Goal: Information Seeking & Learning: Check status

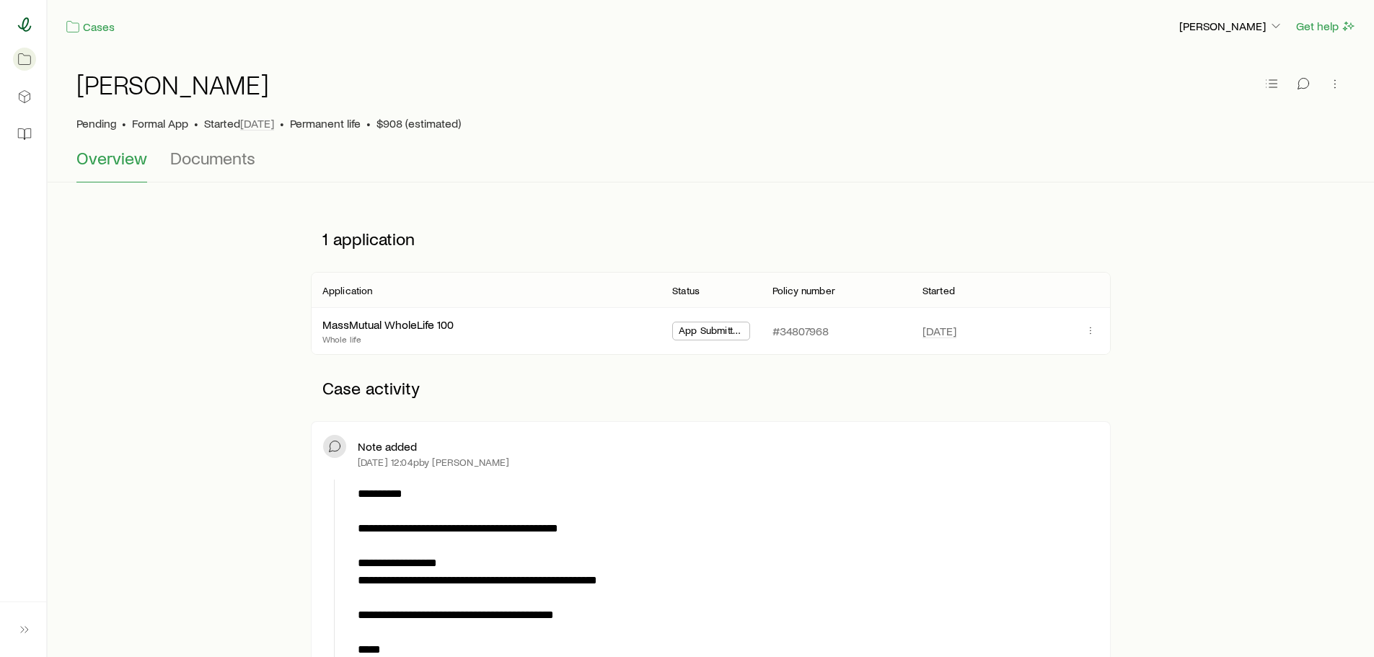
click at [20, 22] on icon at bounding box center [24, 24] width 14 height 14
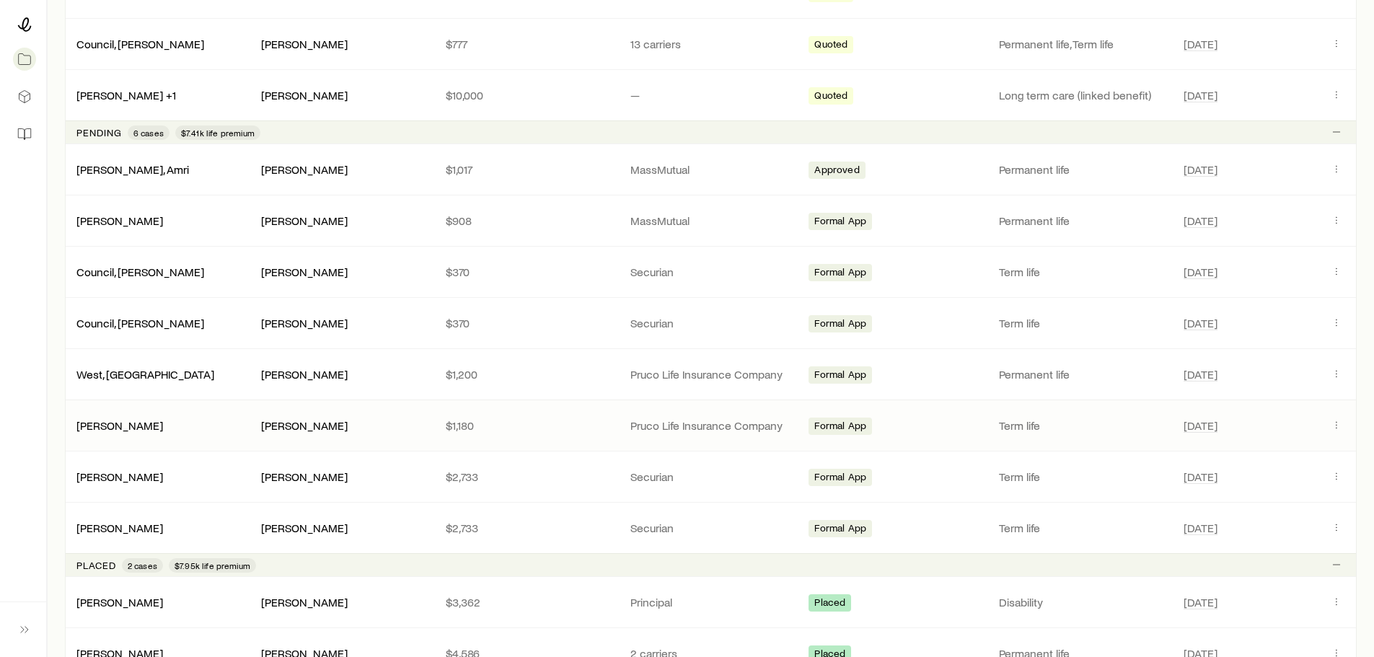
scroll to position [505, 0]
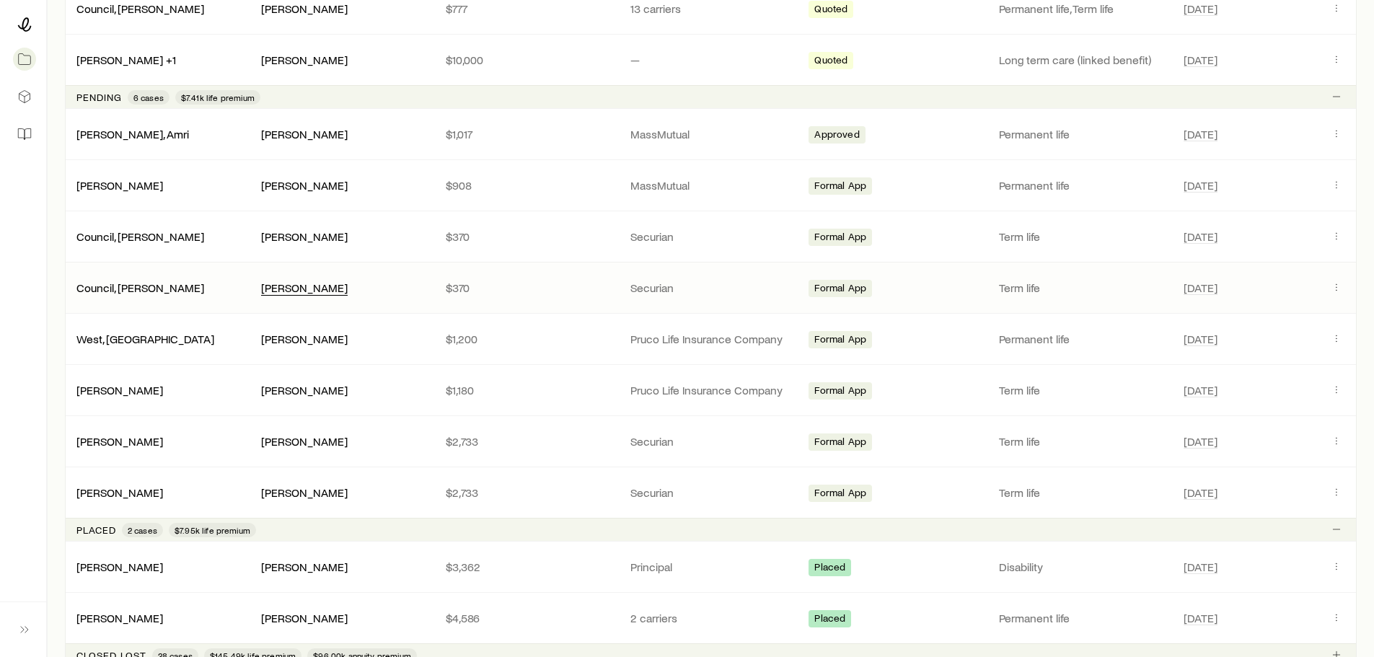
click at [289, 289] on div "[PERSON_NAME]" at bounding box center [304, 288] width 87 height 15
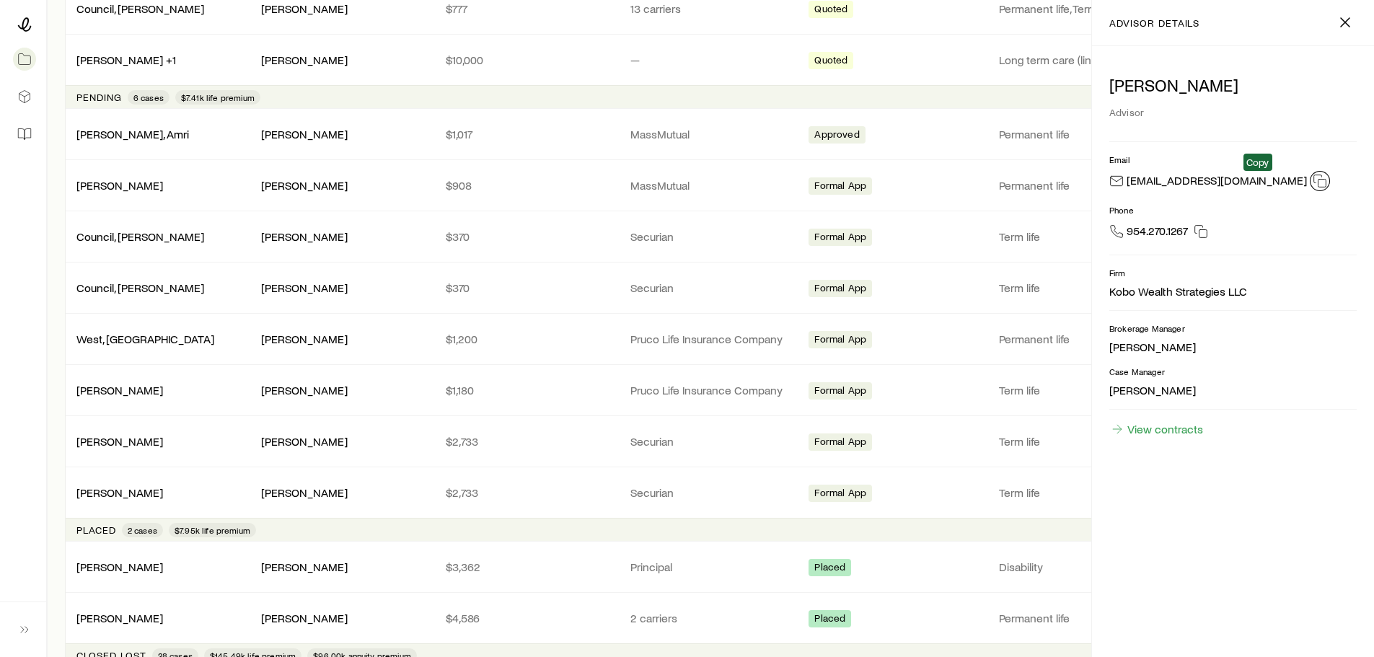
click at [1313, 181] on icon "button" at bounding box center [1320, 181] width 14 height 14
click at [1344, 19] on icon "button" at bounding box center [1345, 22] width 17 height 17
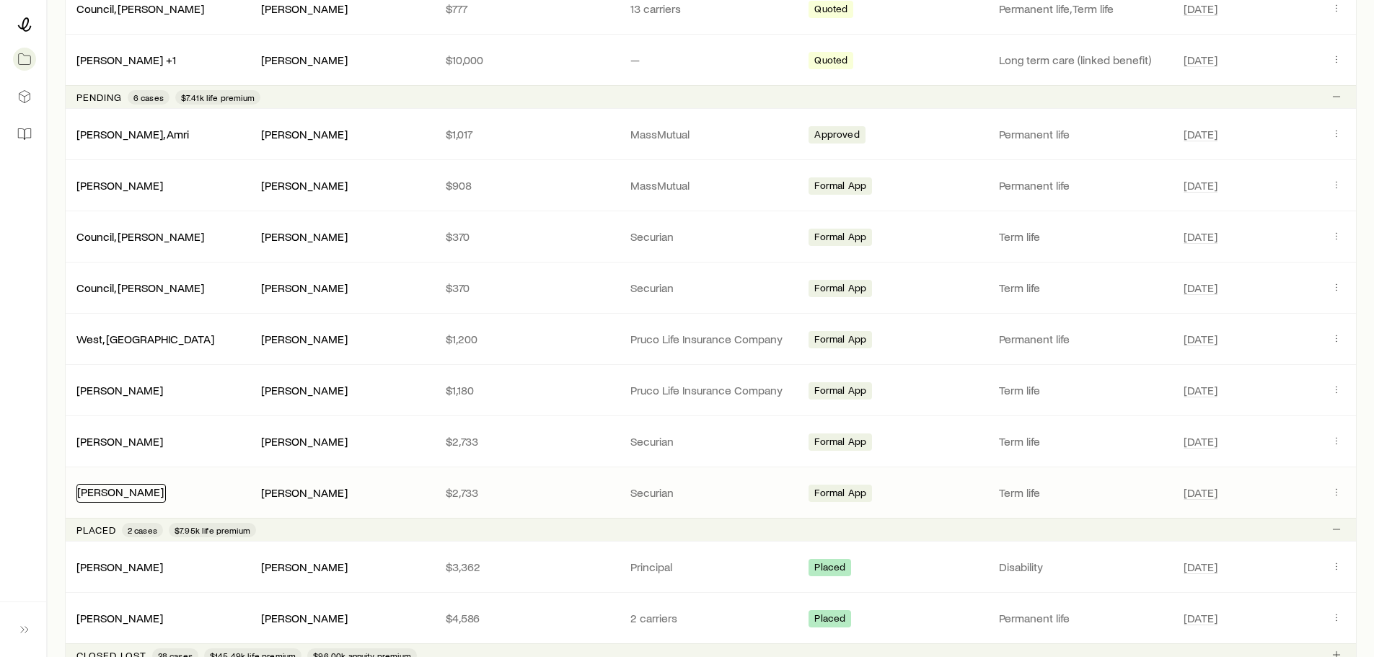
click at [115, 491] on link "[PERSON_NAME]" at bounding box center [120, 492] width 87 height 14
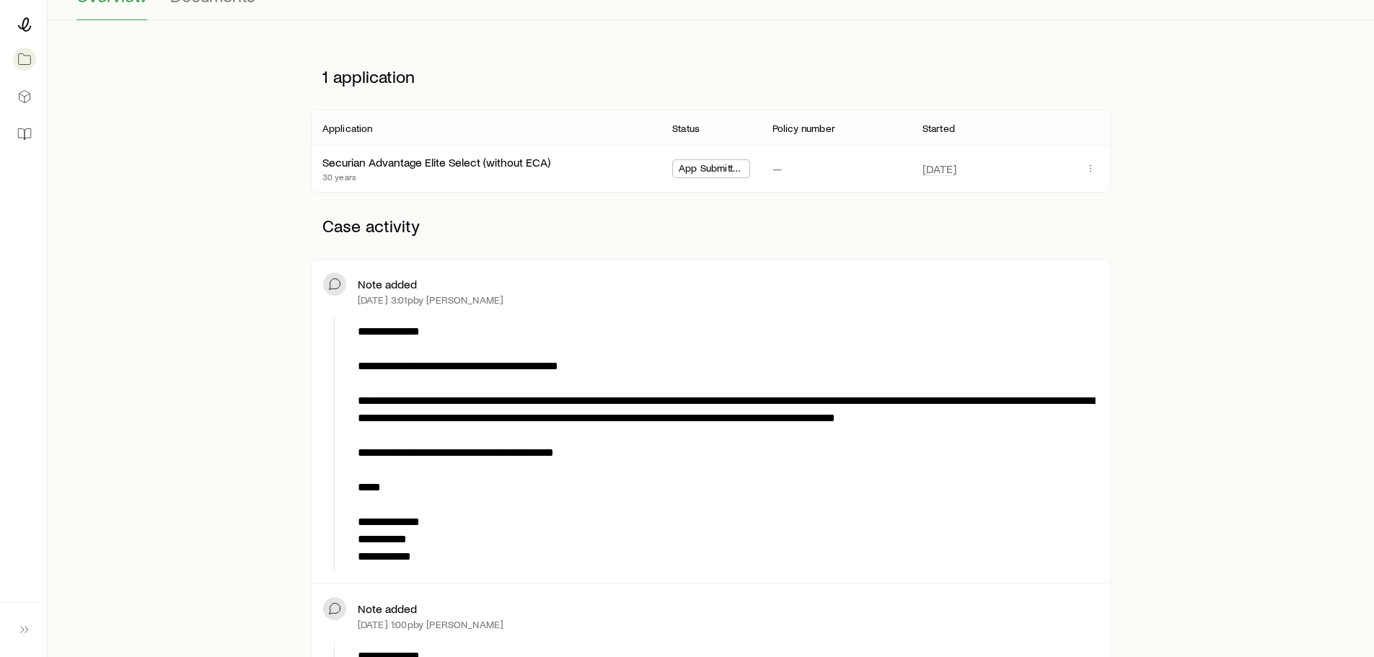
scroll to position [216, 0]
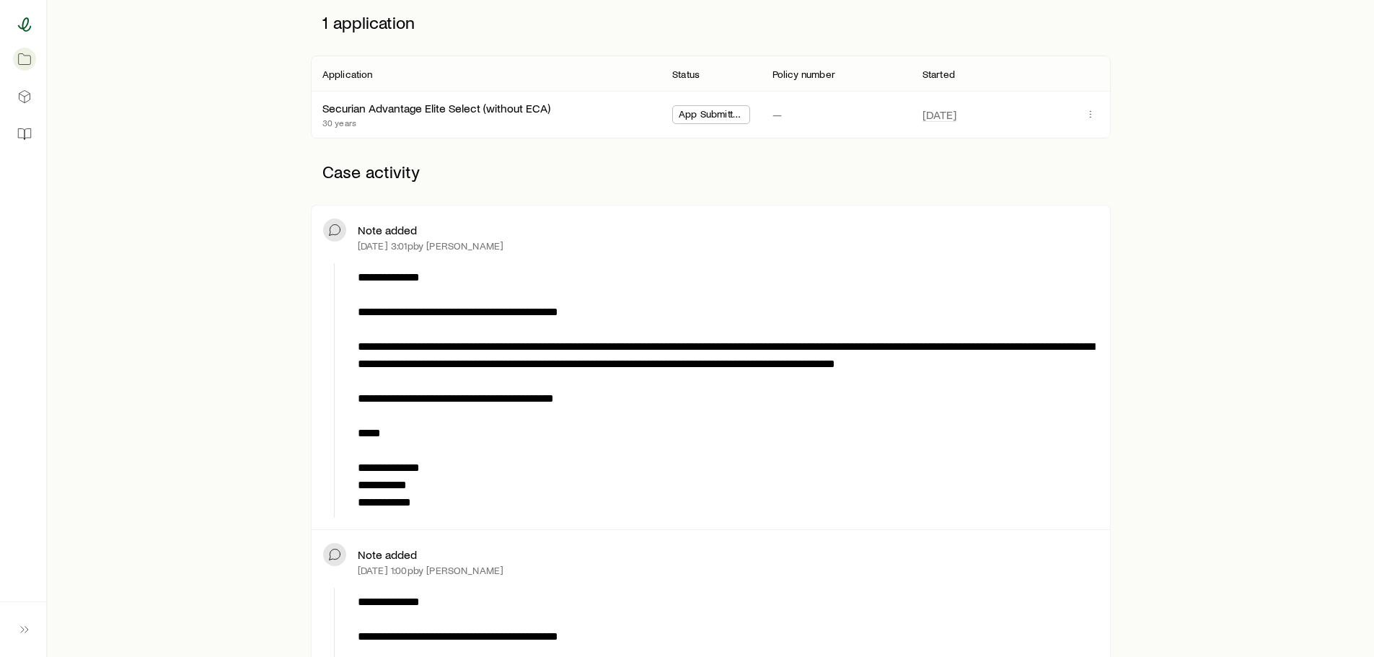
click at [18, 26] on icon at bounding box center [25, 24] width 14 height 14
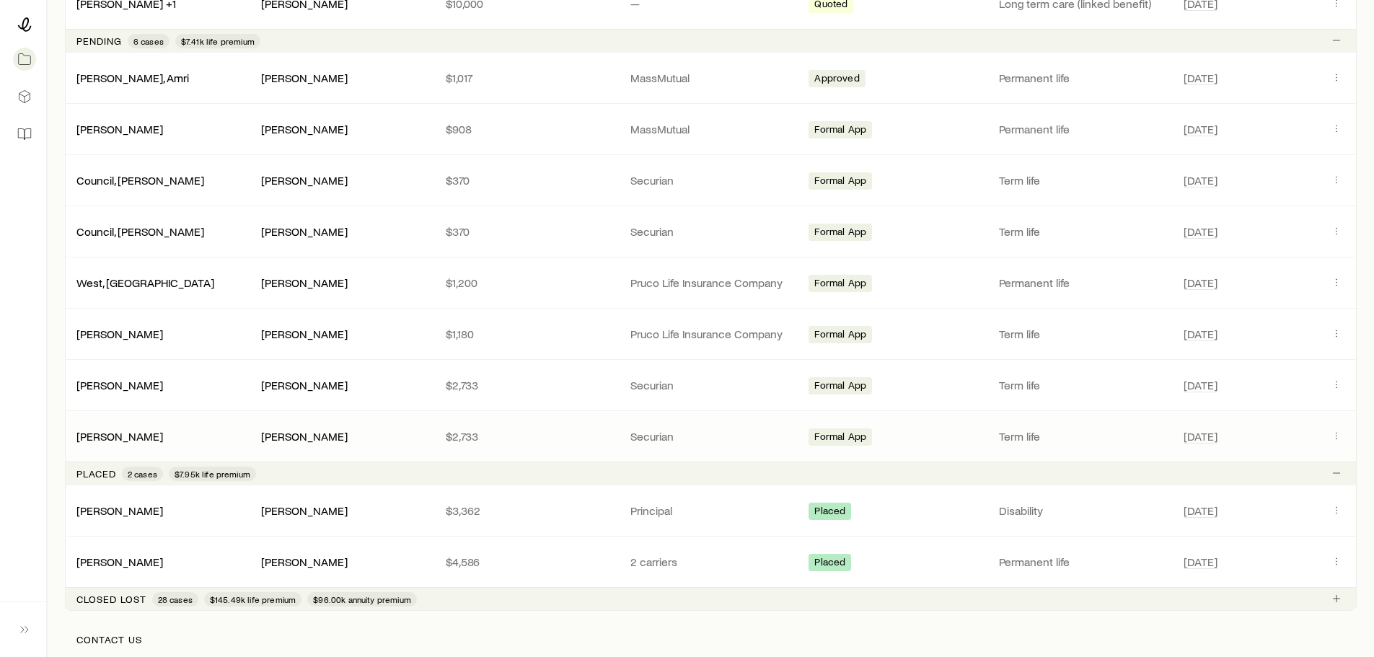
scroll to position [577, 0]
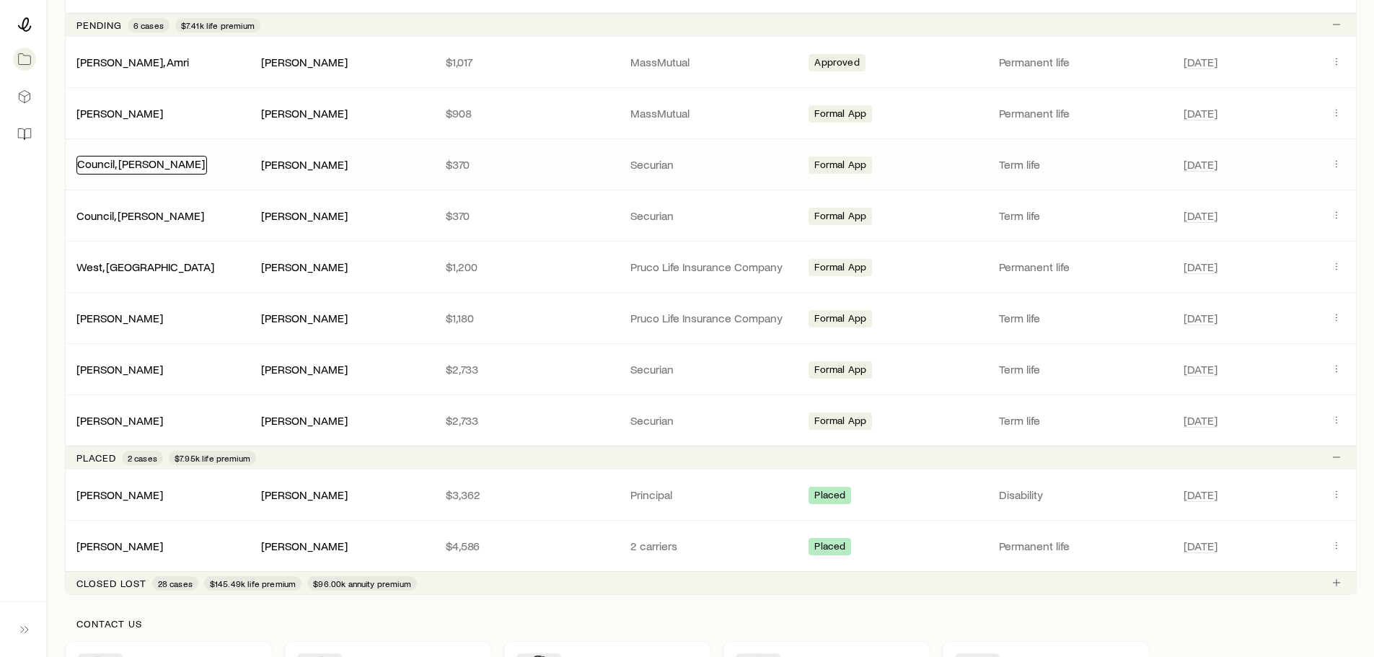
click at [141, 164] on link "Council, [PERSON_NAME]" at bounding box center [141, 164] width 128 height 14
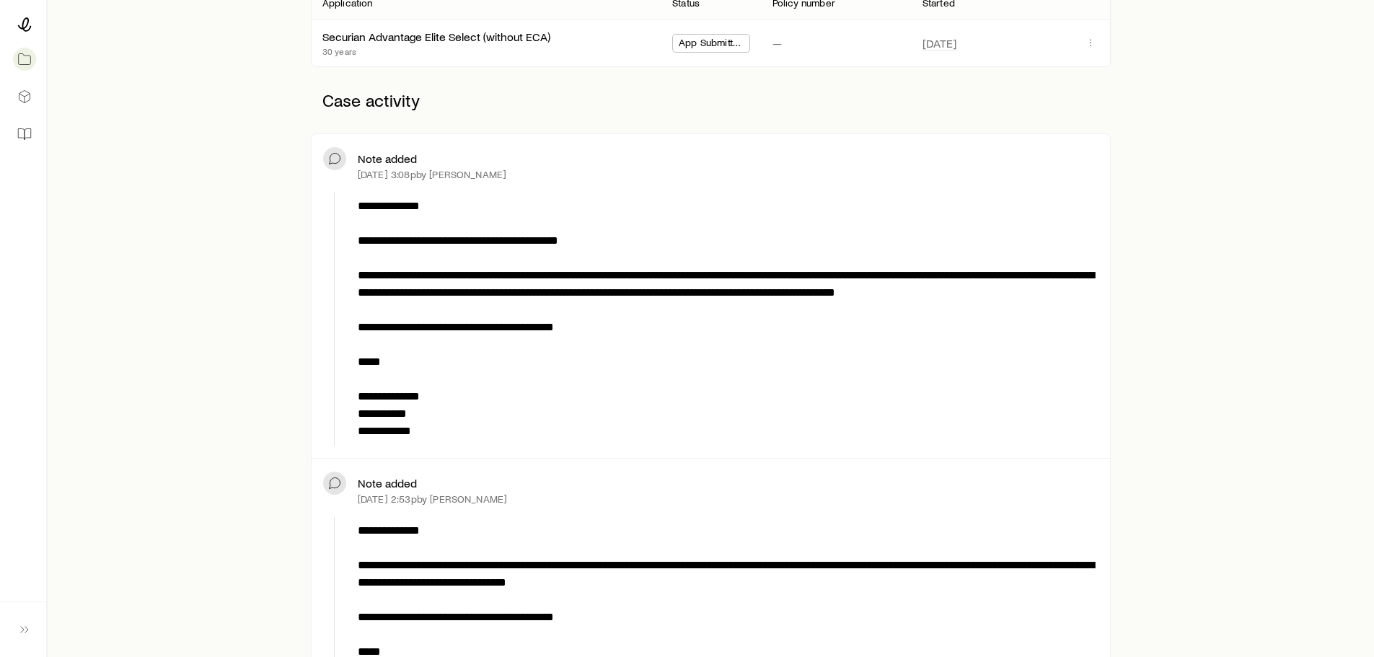
scroll to position [289, 0]
click at [29, 21] on icon at bounding box center [25, 24] width 14 height 14
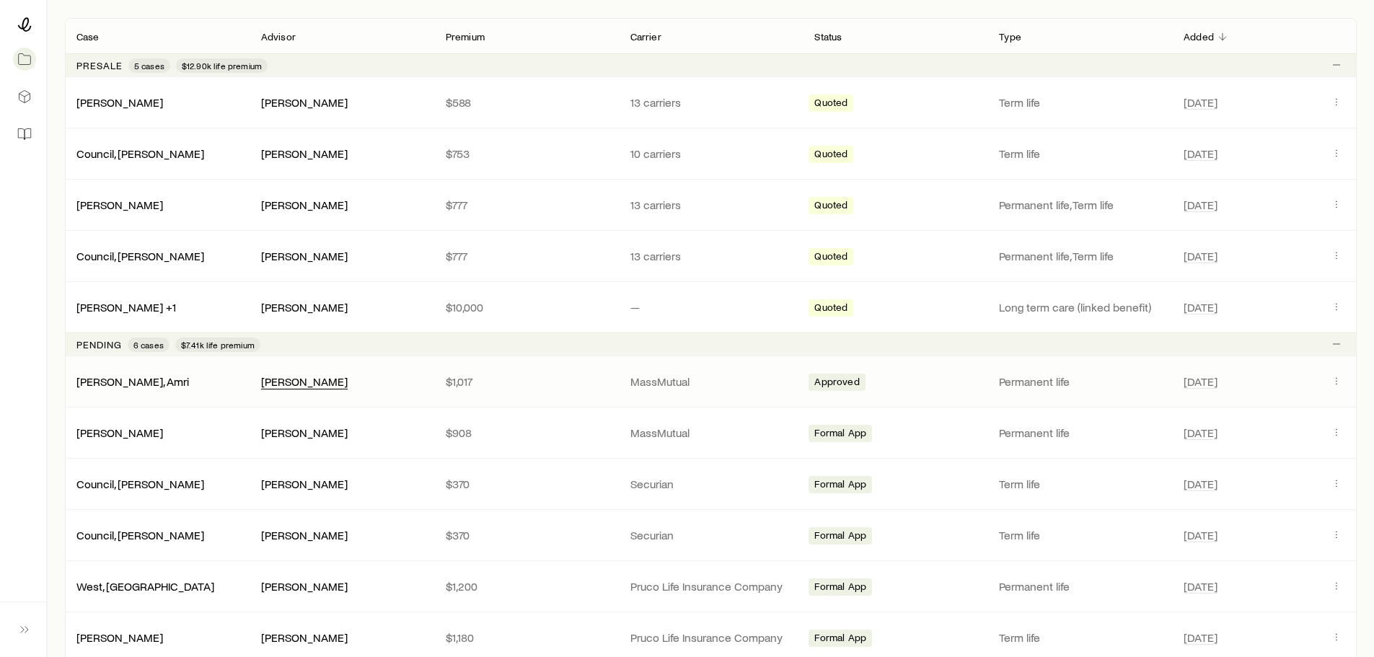
scroll to position [361, 0]
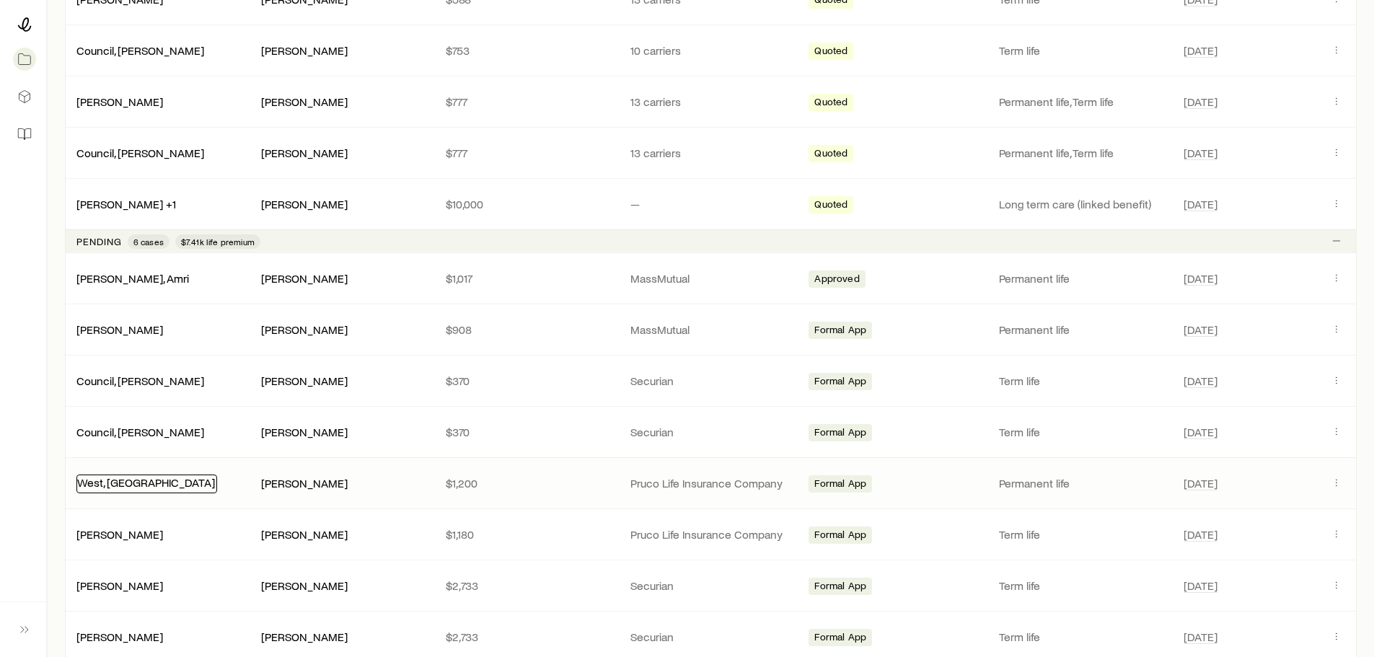
click at [115, 488] on link "West, [GEOGRAPHIC_DATA]" at bounding box center [146, 482] width 138 height 14
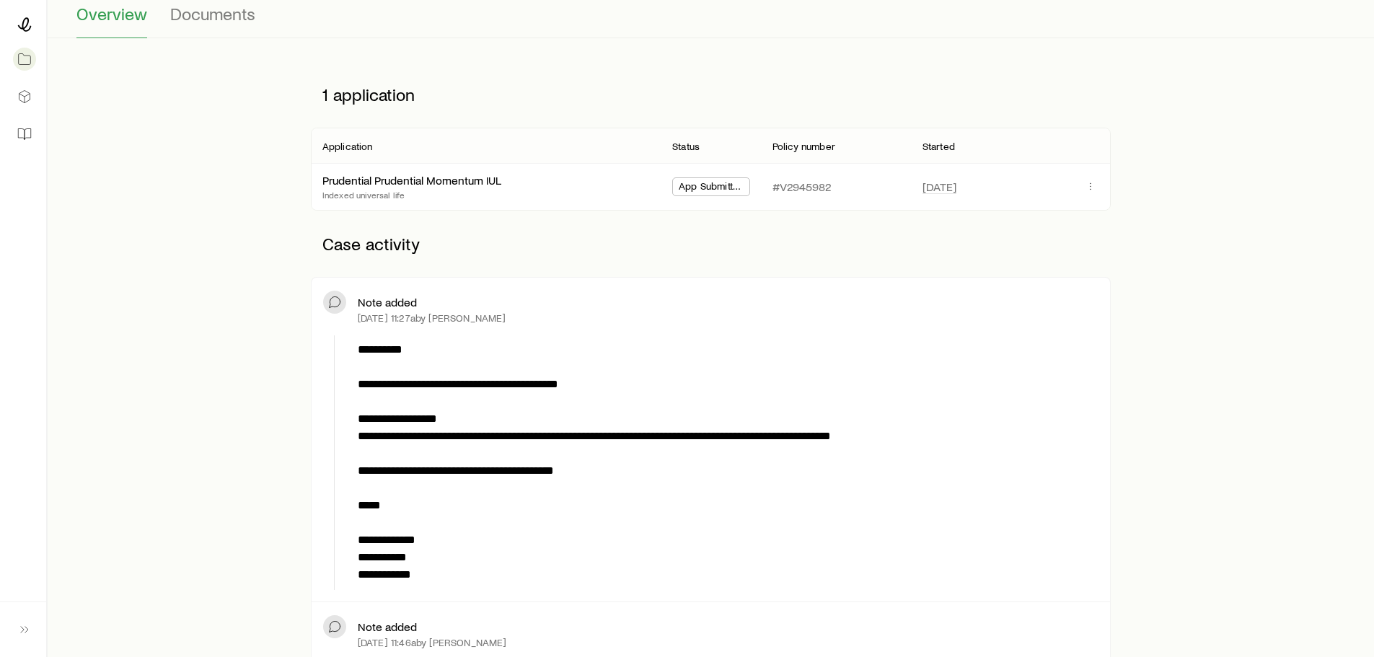
scroll to position [216, 0]
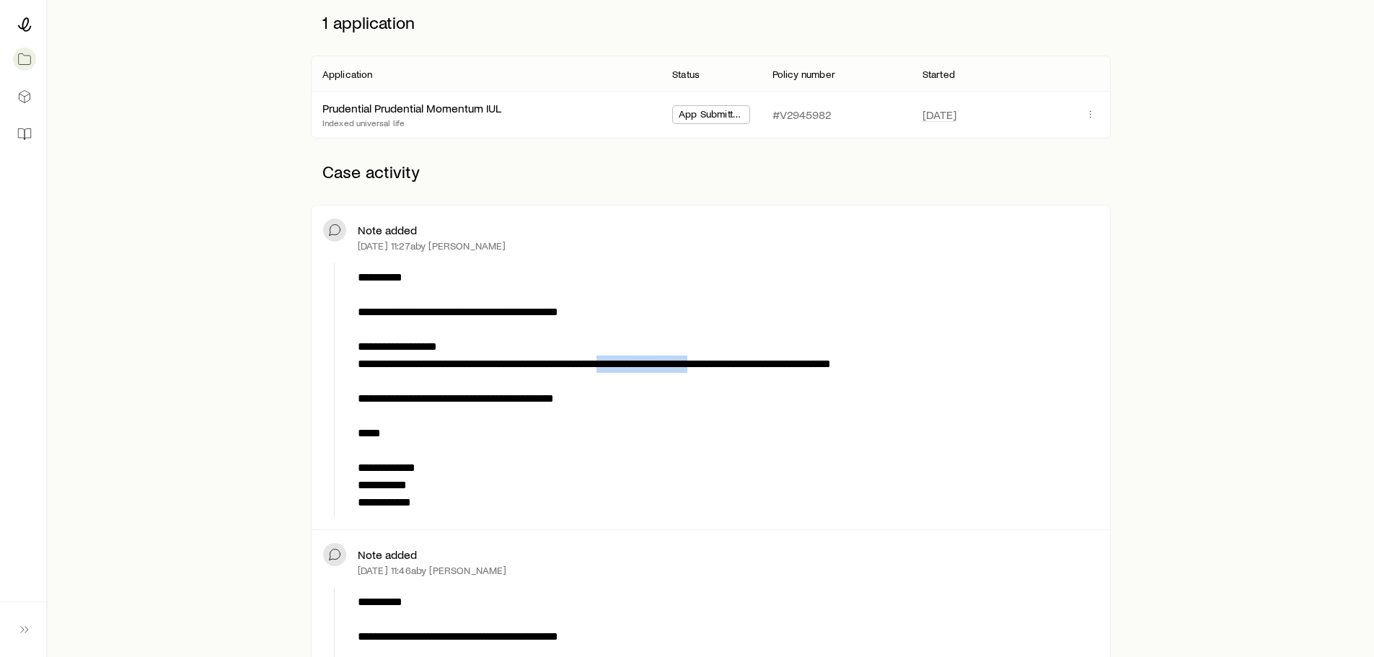
drag, startPoint x: 635, startPoint y: 365, endPoint x: 749, endPoint y: 372, distance: 114.2
click at [749, 372] on p "**********" at bounding box center [725, 390] width 735 height 242
copy p "**********"
click at [676, 413] on p "**********" at bounding box center [725, 390] width 735 height 242
click at [19, 20] on icon at bounding box center [24, 24] width 14 height 14
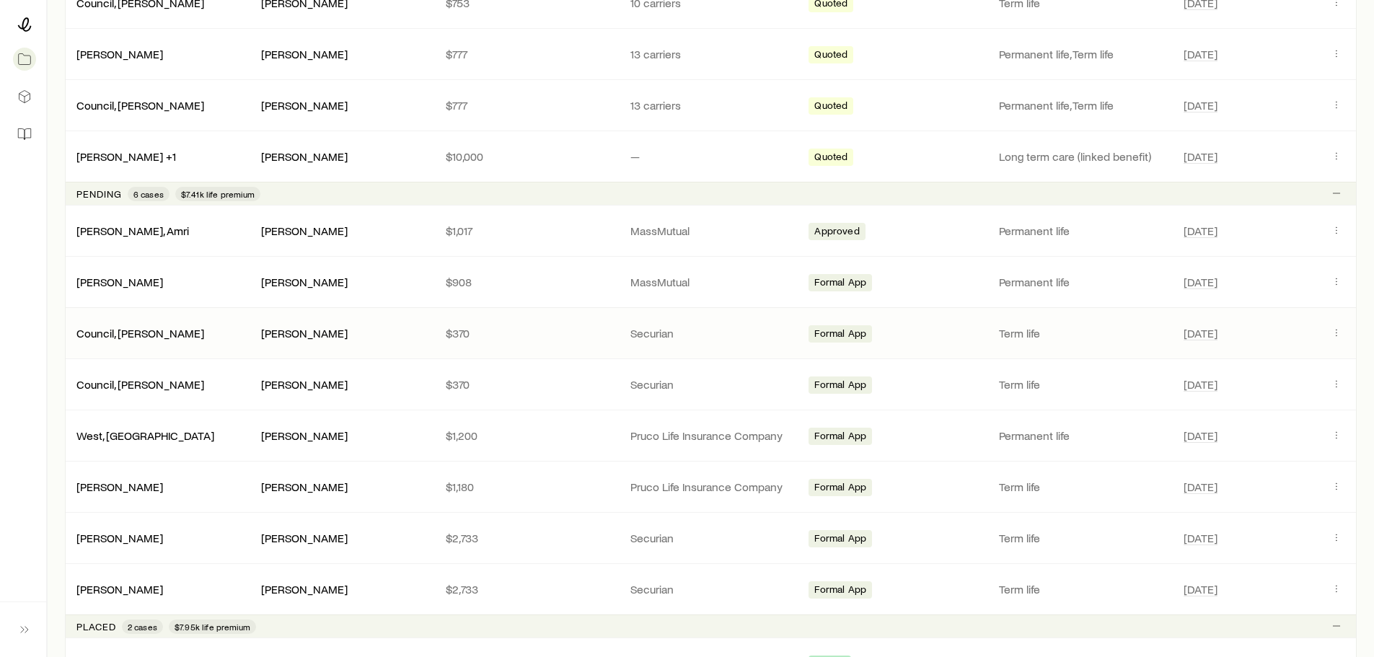
scroll to position [433, 0]
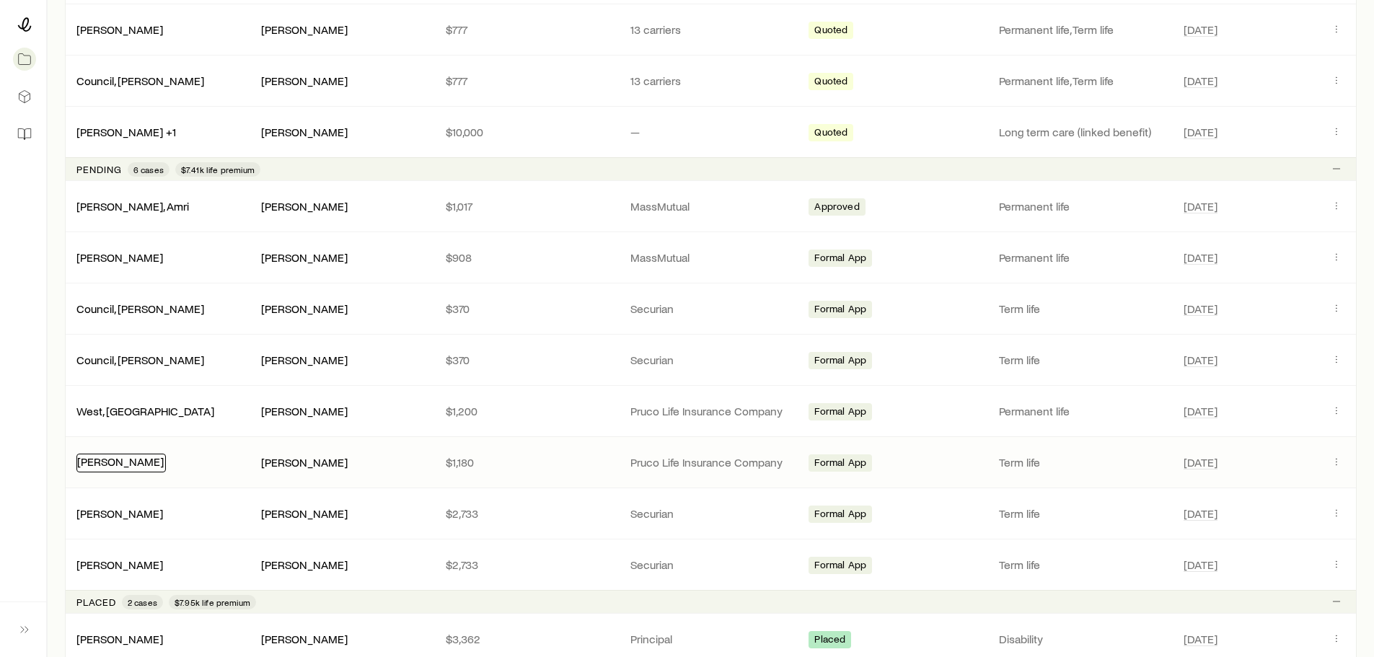
click at [128, 460] on link "[PERSON_NAME]" at bounding box center [120, 462] width 87 height 14
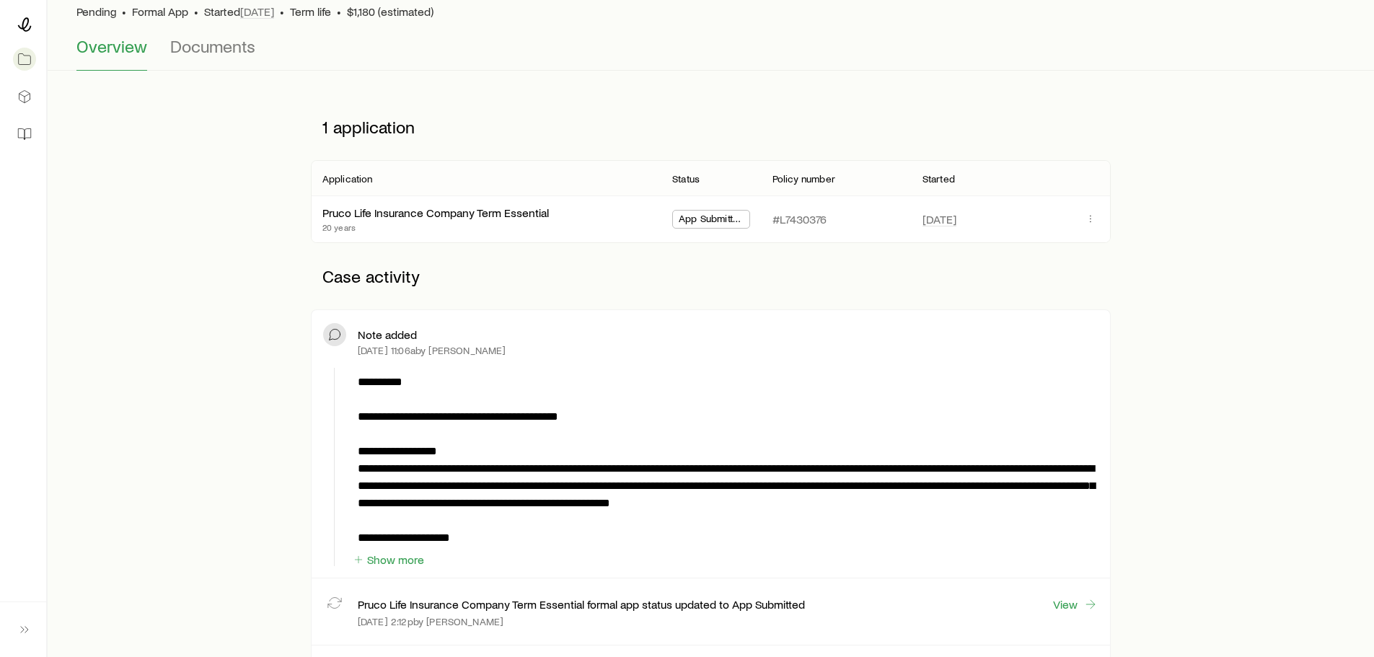
scroll to position [144, 0]
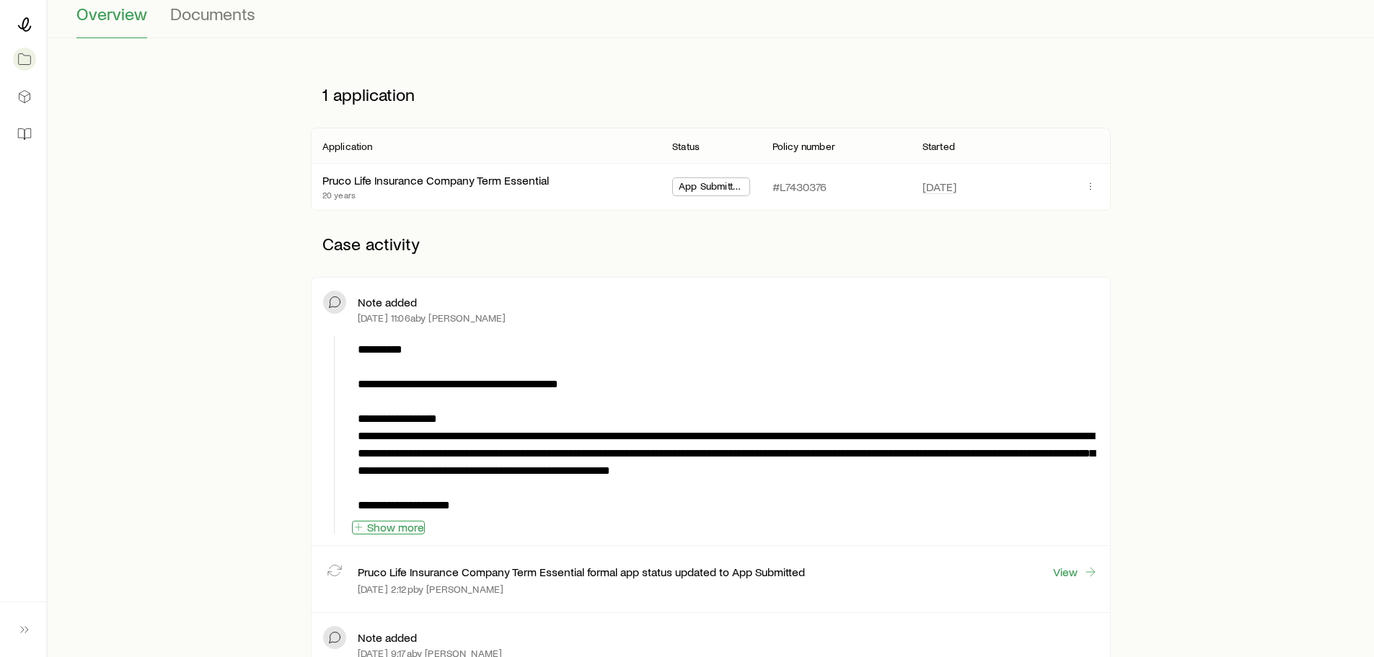
click at [388, 526] on button "Show more" at bounding box center [388, 528] width 73 height 14
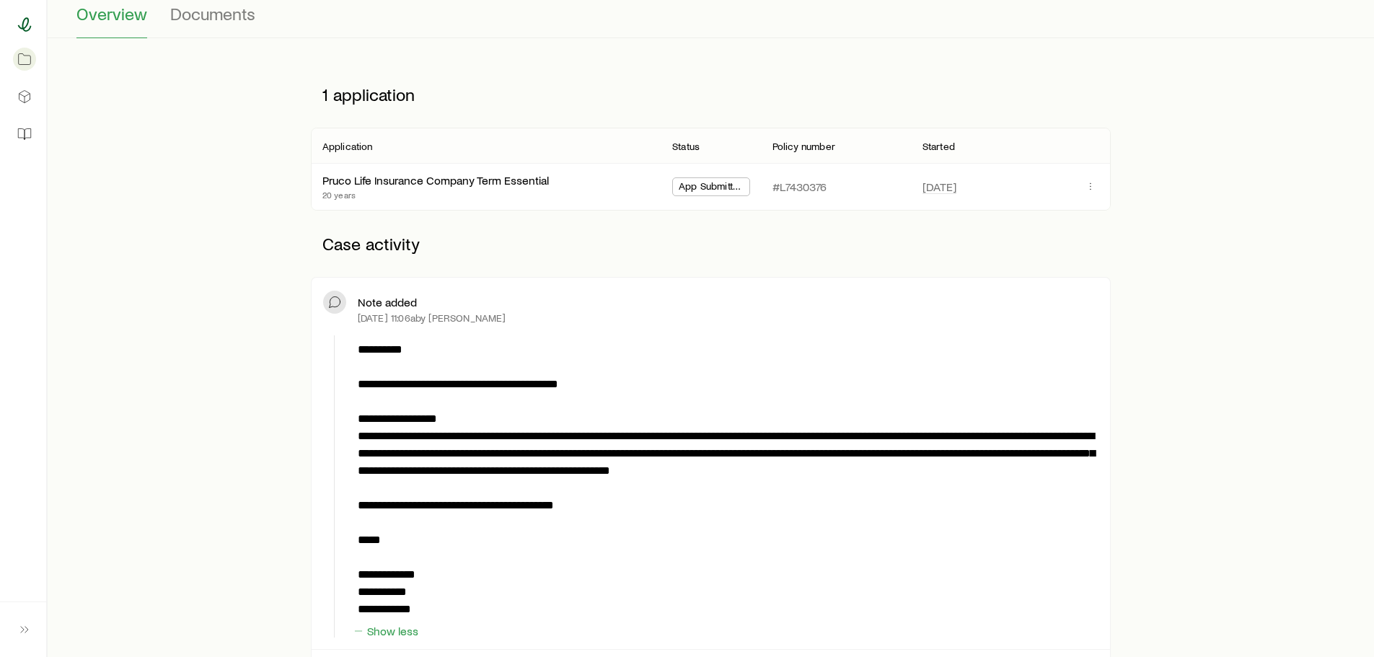
click at [17, 28] on icon at bounding box center [24, 24] width 14 height 14
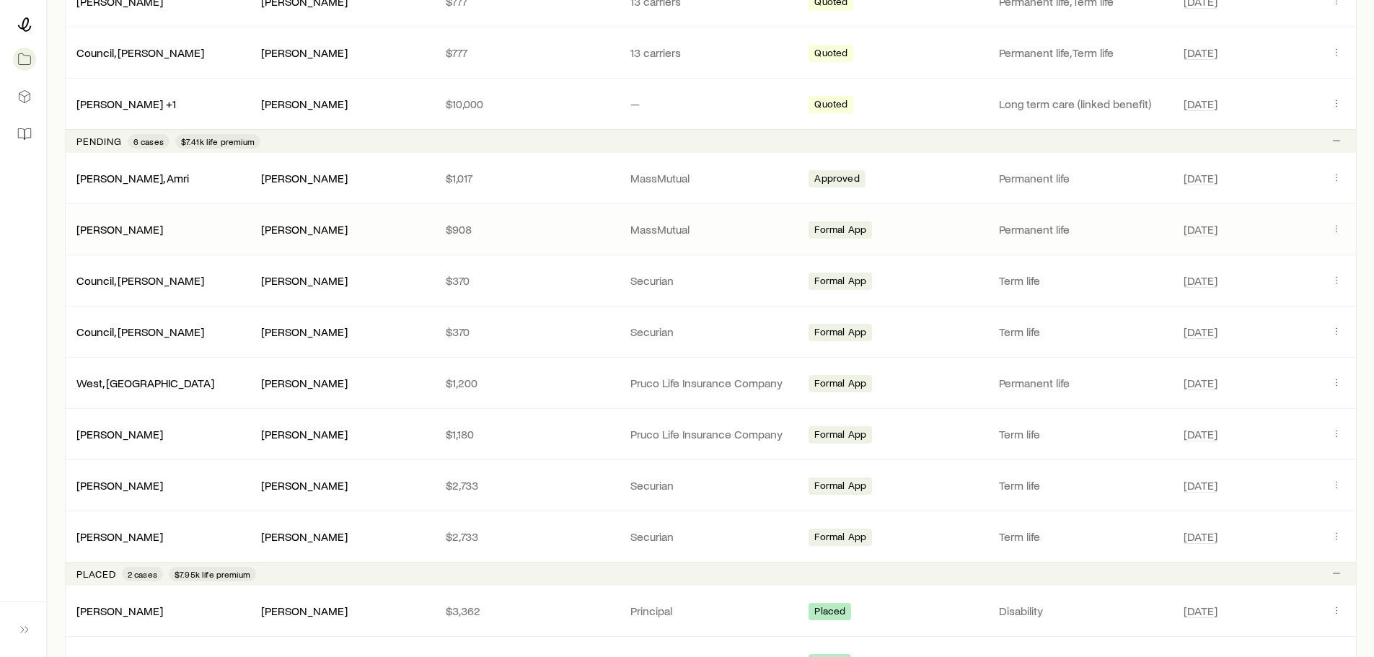
scroll to position [505, 0]
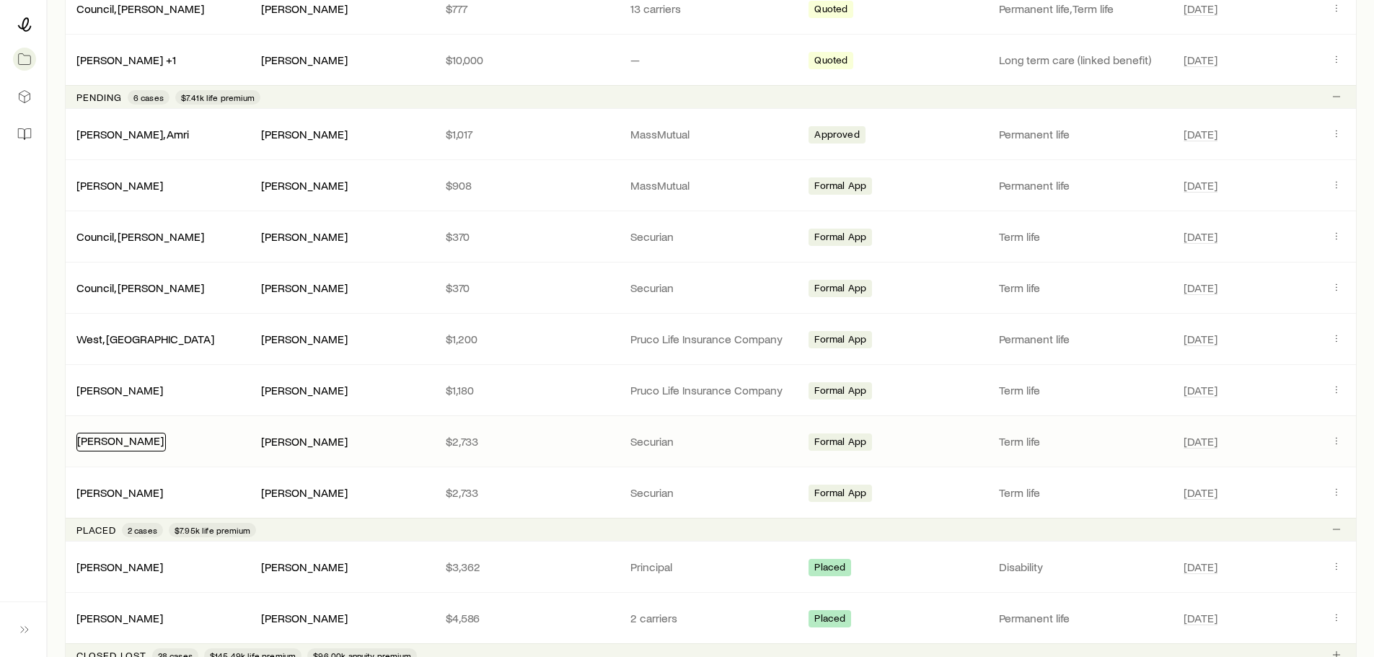
click at [106, 438] on link "[PERSON_NAME]" at bounding box center [120, 441] width 87 height 14
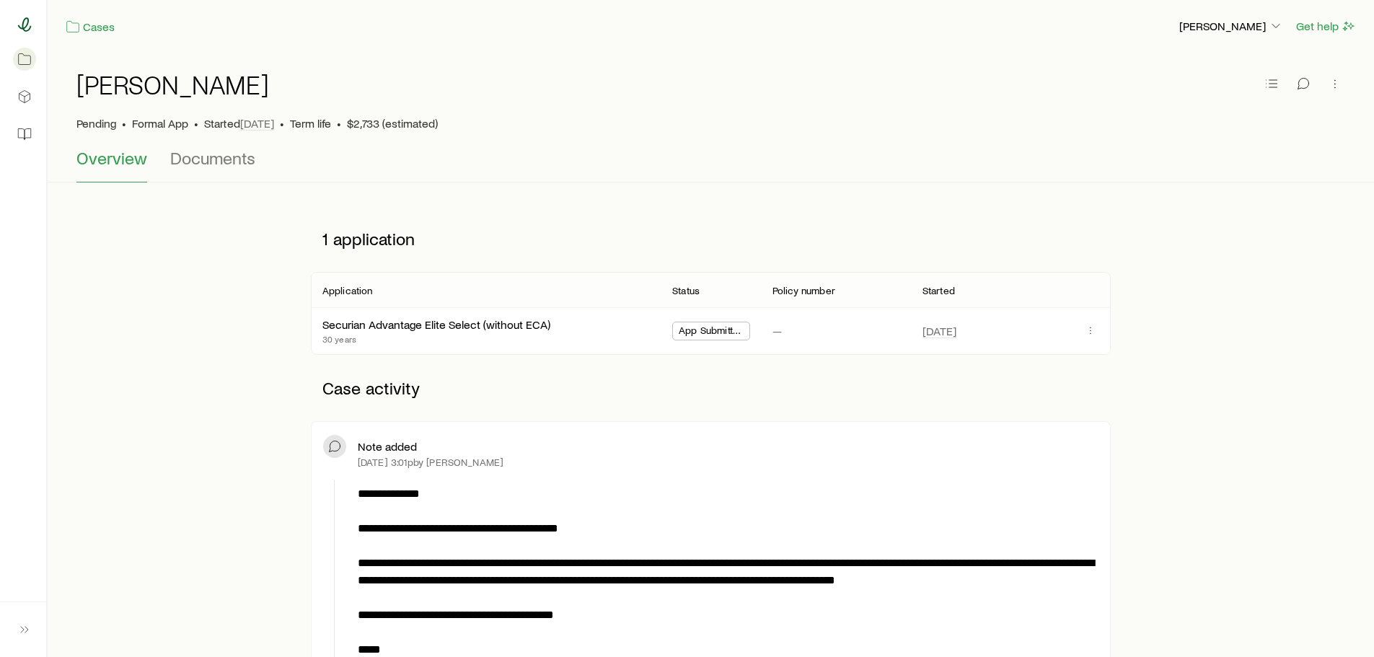
click at [21, 30] on icon at bounding box center [24, 24] width 14 height 14
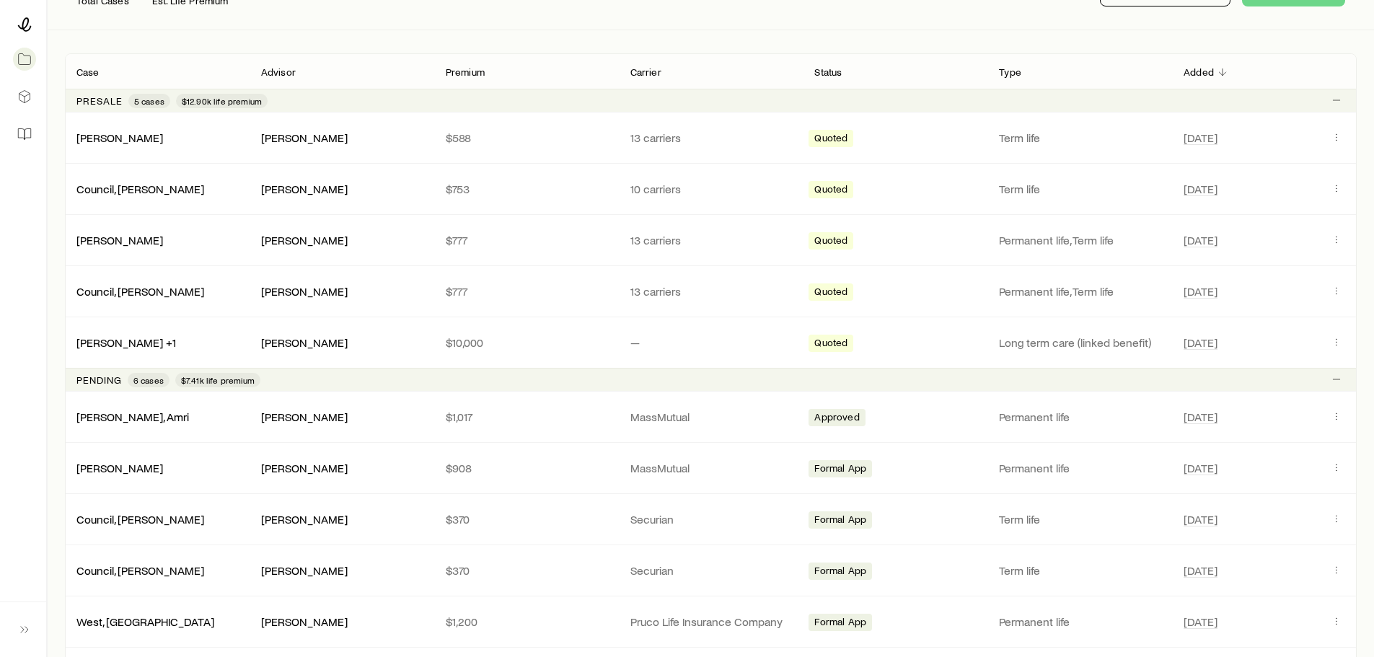
scroll to position [505, 0]
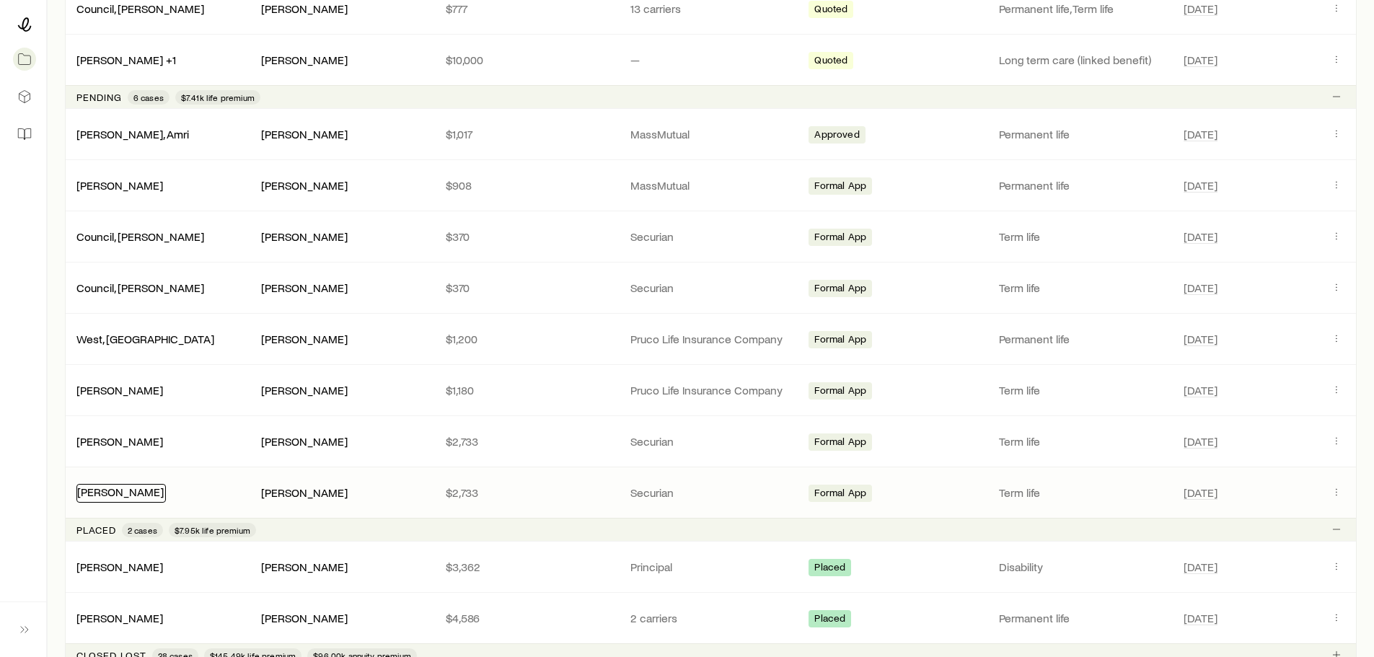
click at [115, 496] on link "[PERSON_NAME]" at bounding box center [120, 492] width 87 height 14
